Goal: Information Seeking & Learning: Stay updated

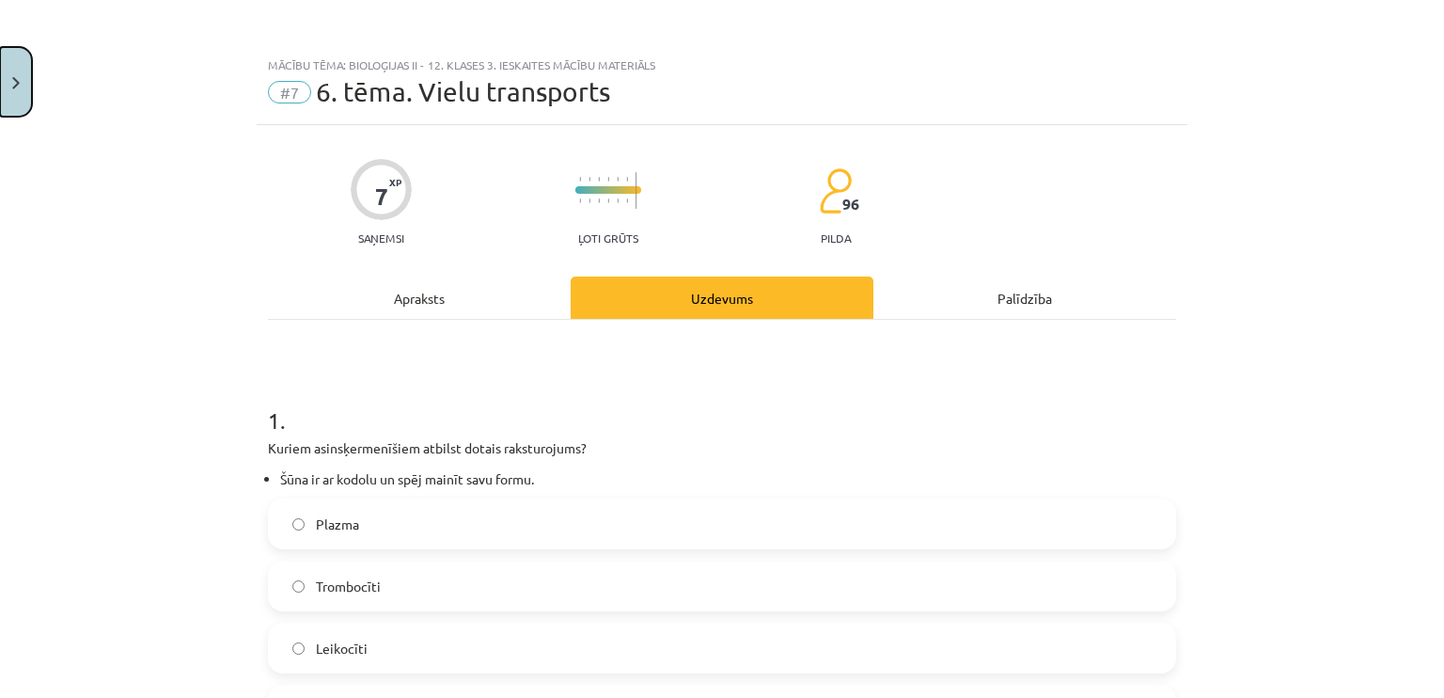
click at [0, 79] on button "Close" at bounding box center [16, 82] width 32 height 70
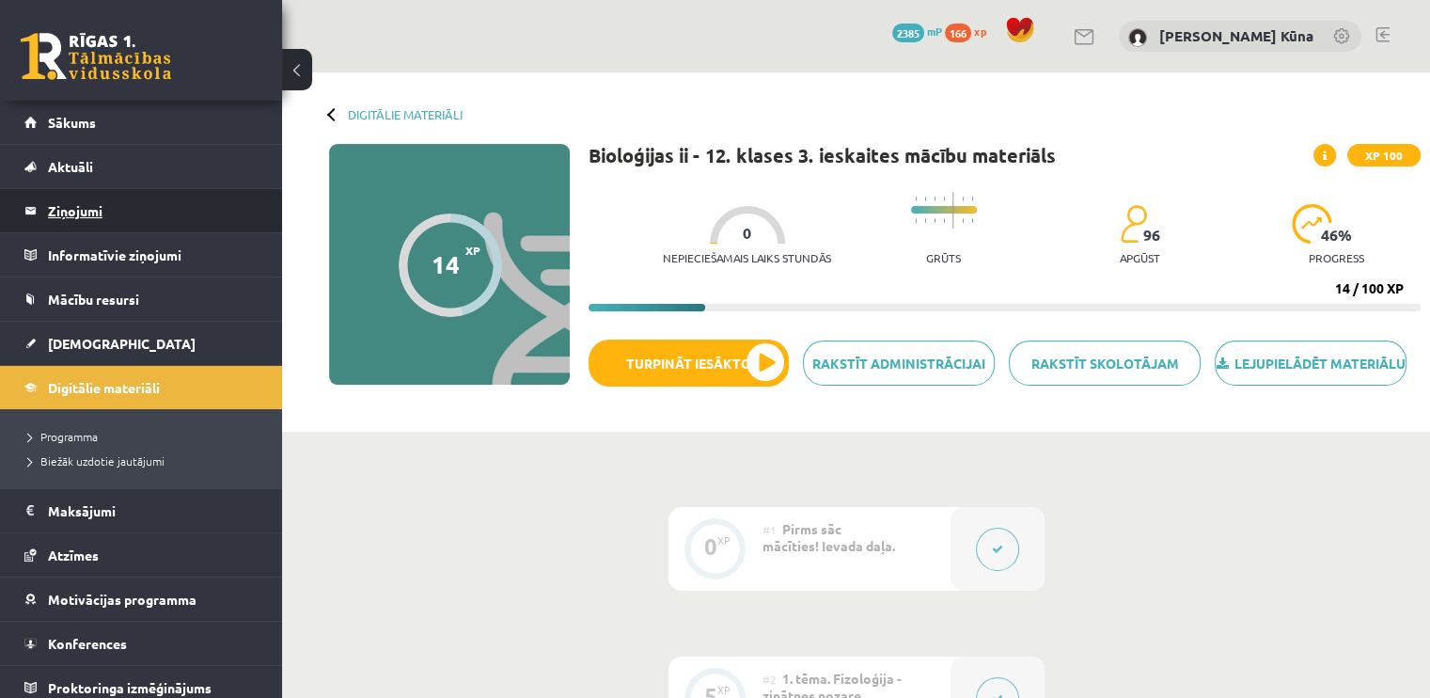
click at [105, 213] on legend "Ziņojumi 0" at bounding box center [153, 210] width 211 height 43
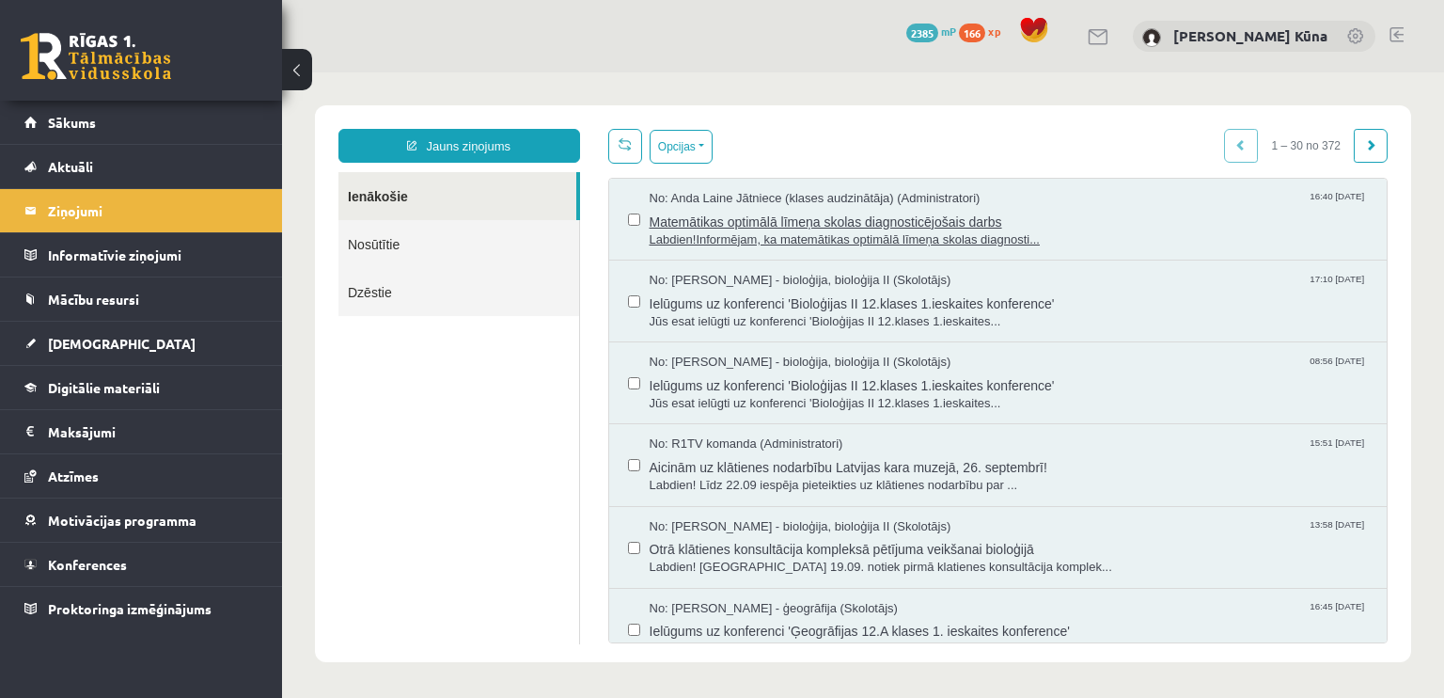
click at [727, 231] on span "Labdien!Informējam, ka matemātikas optimālā līmeņa skolas diagnosti..." at bounding box center [1009, 240] width 719 height 18
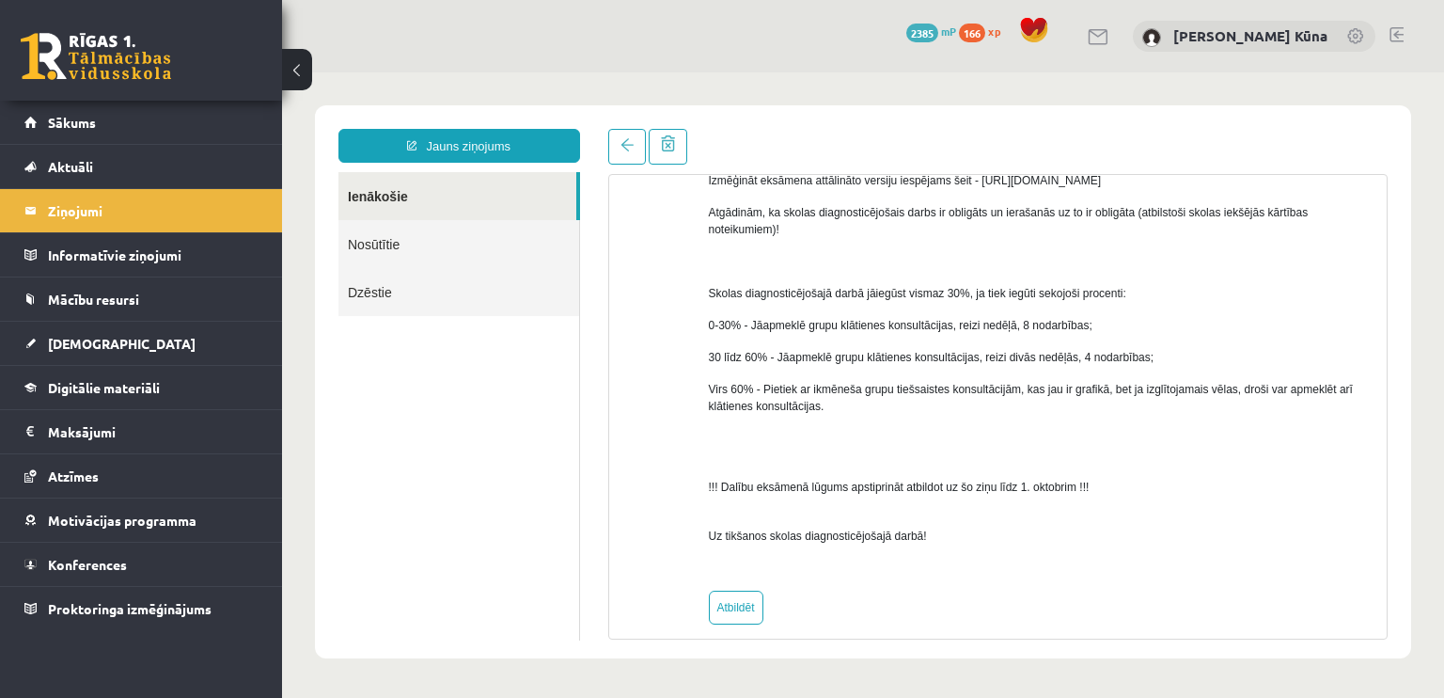
scroll to position [797, 0]
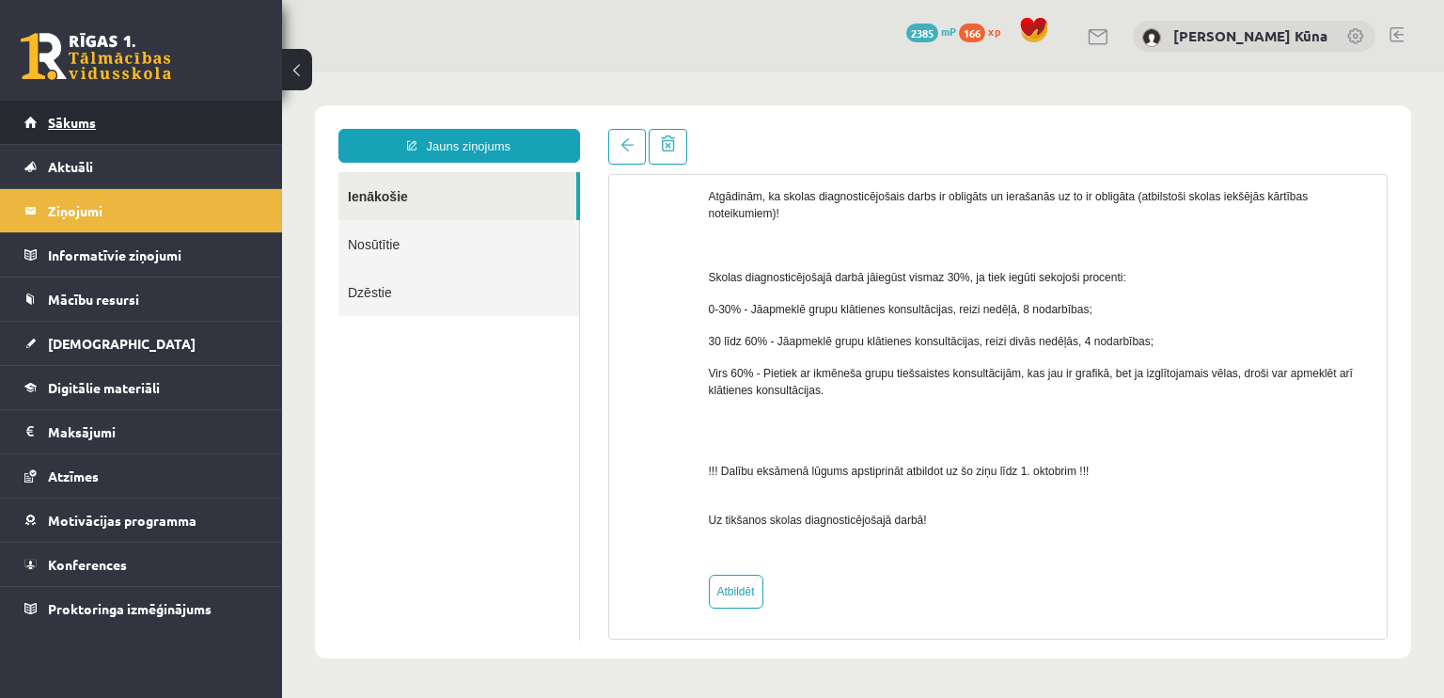
click at [132, 127] on link "Sākums" at bounding box center [141, 122] width 234 height 43
